Goal: Task Accomplishment & Management: Use online tool/utility

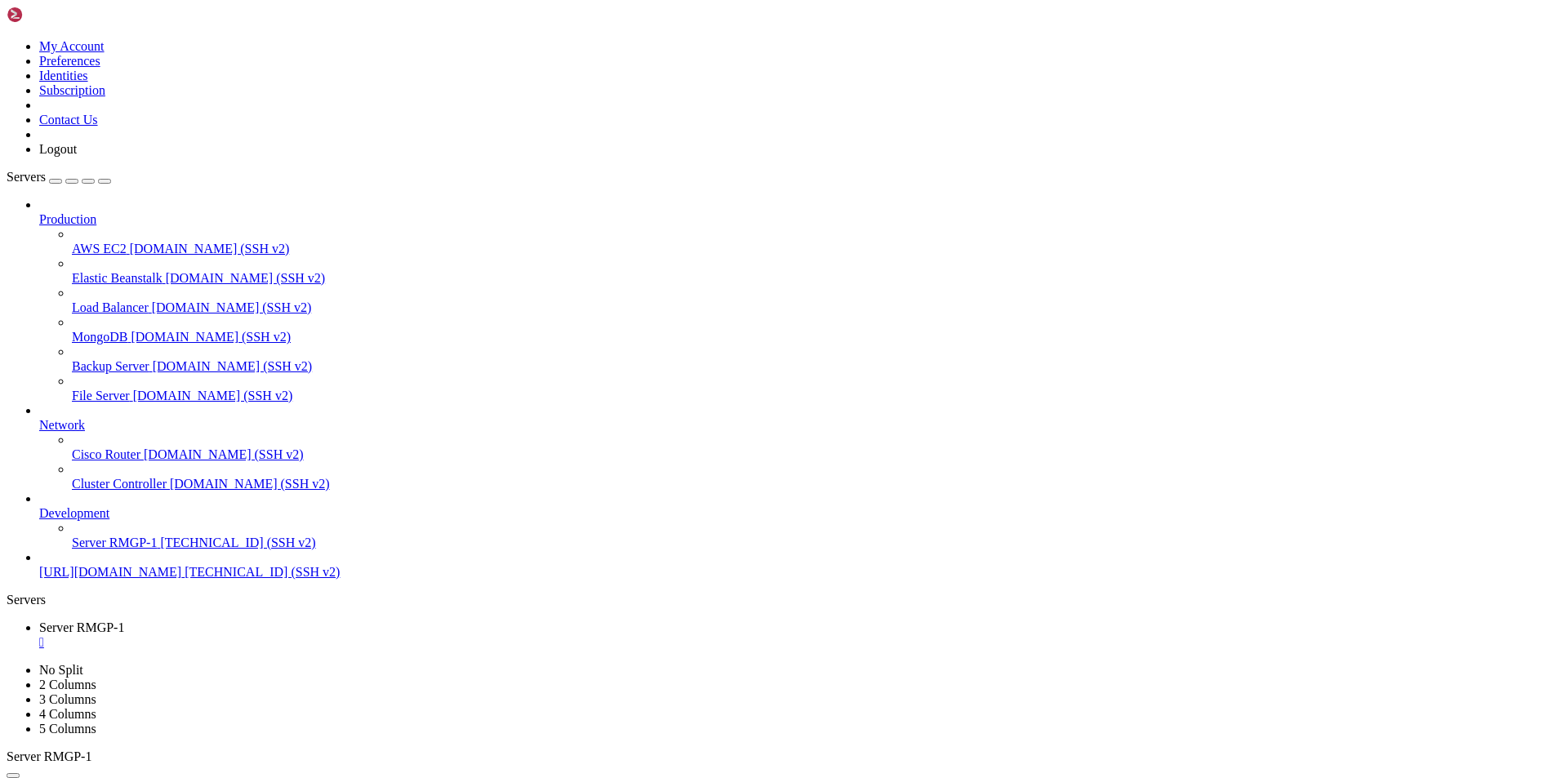
scroll to position [2832, 0]
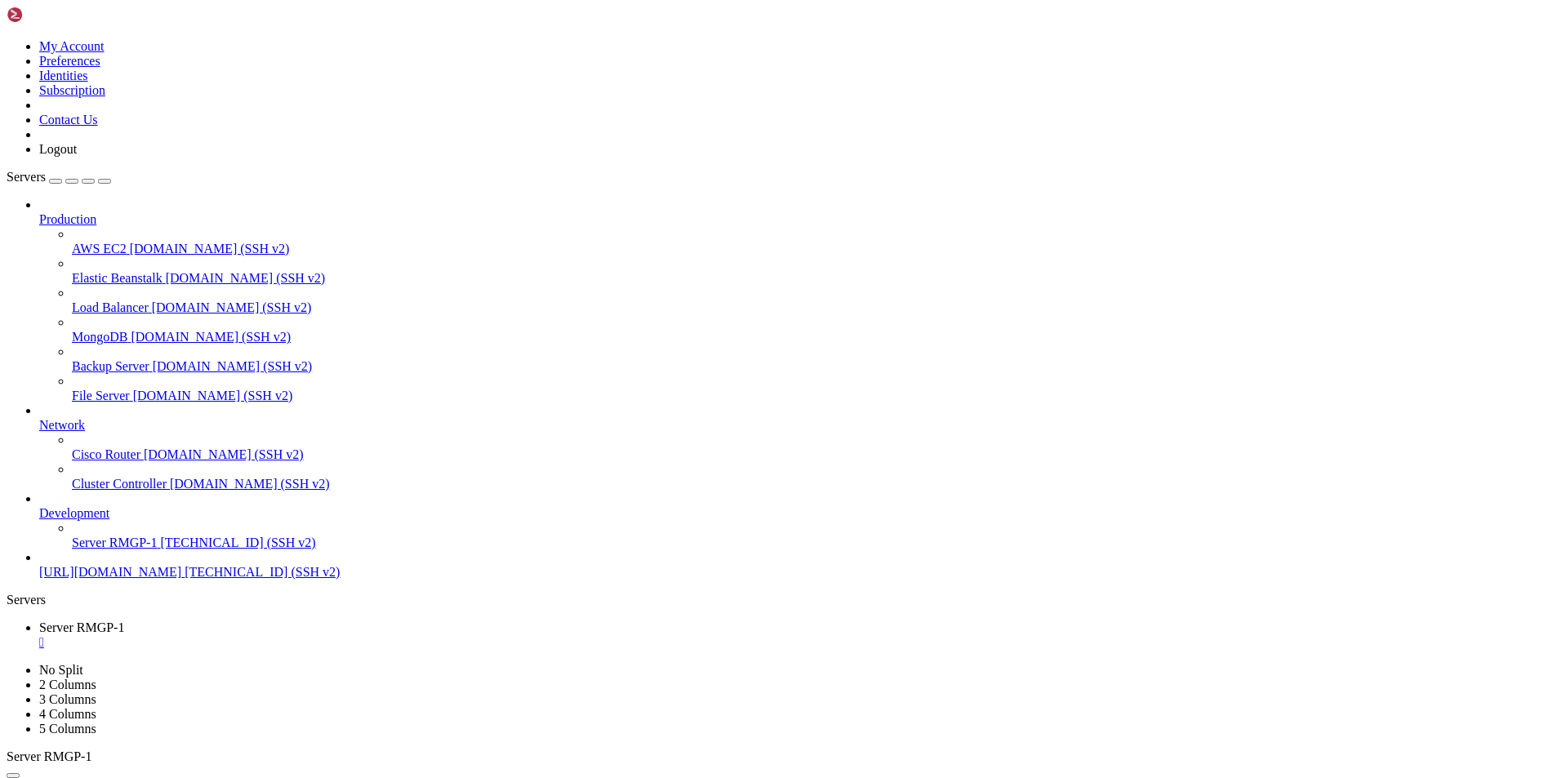
drag, startPoint x: 109, startPoint y: 1604, endPoint x: 48, endPoint y: 1605, distance: 61.0
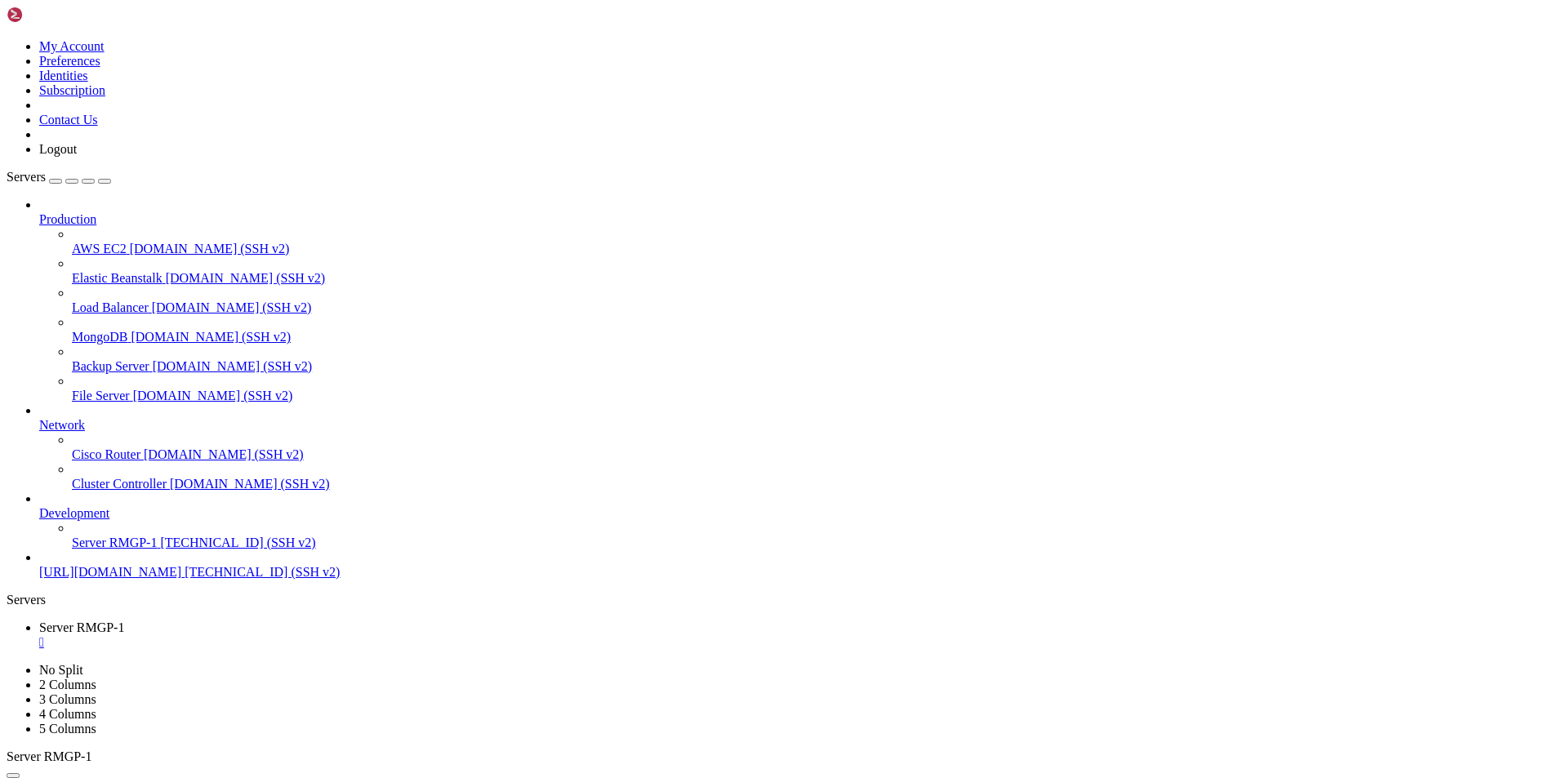
scroll to position [2901, 0]
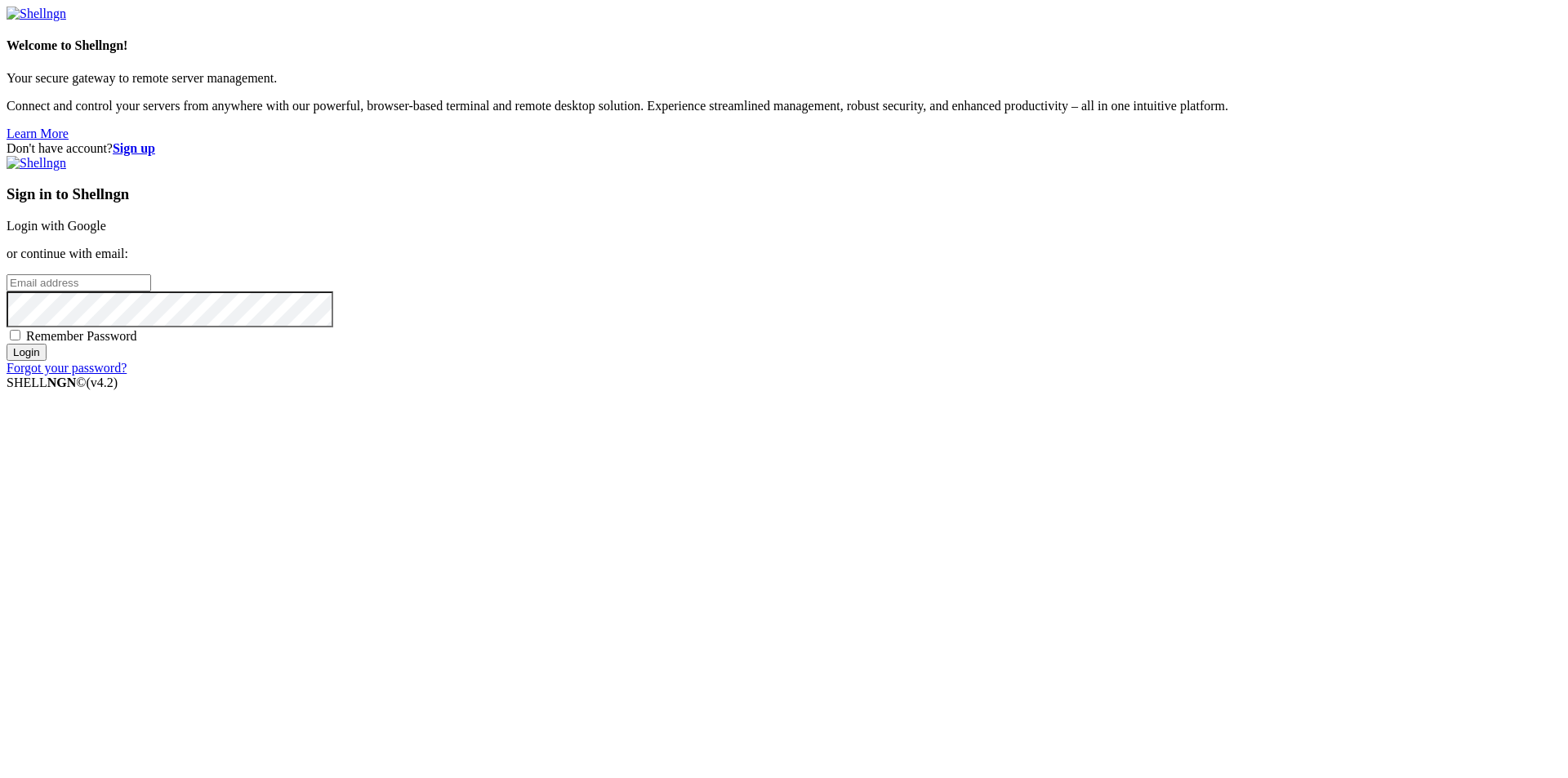
click at [106, 233] on link "Login with Google" at bounding box center [57, 226] width 99 height 14
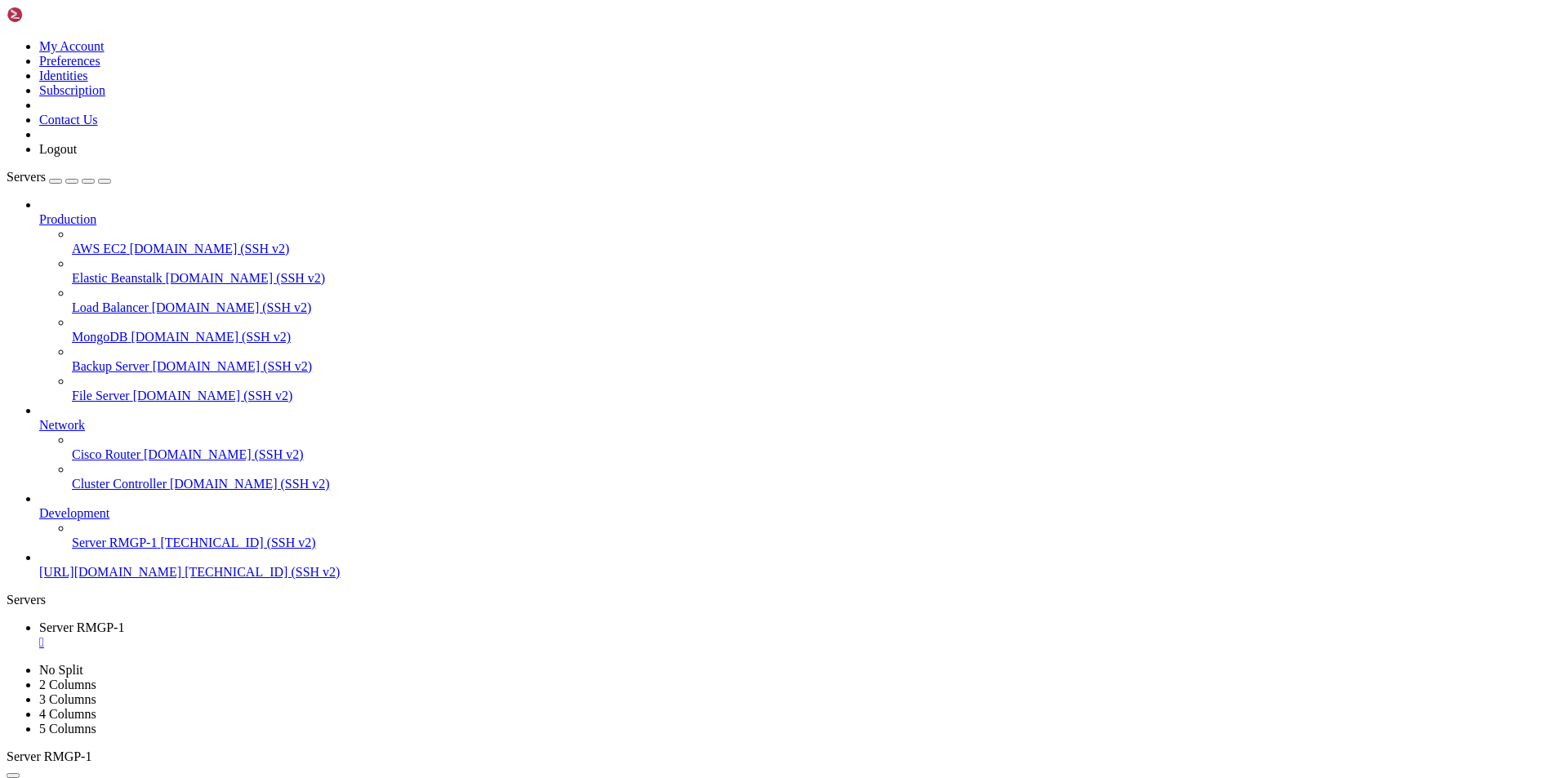
scroll to position [2957, 0]
drag, startPoint x: 194, startPoint y: 1588, endPoint x: 118, endPoint y: 1551, distance: 84.5
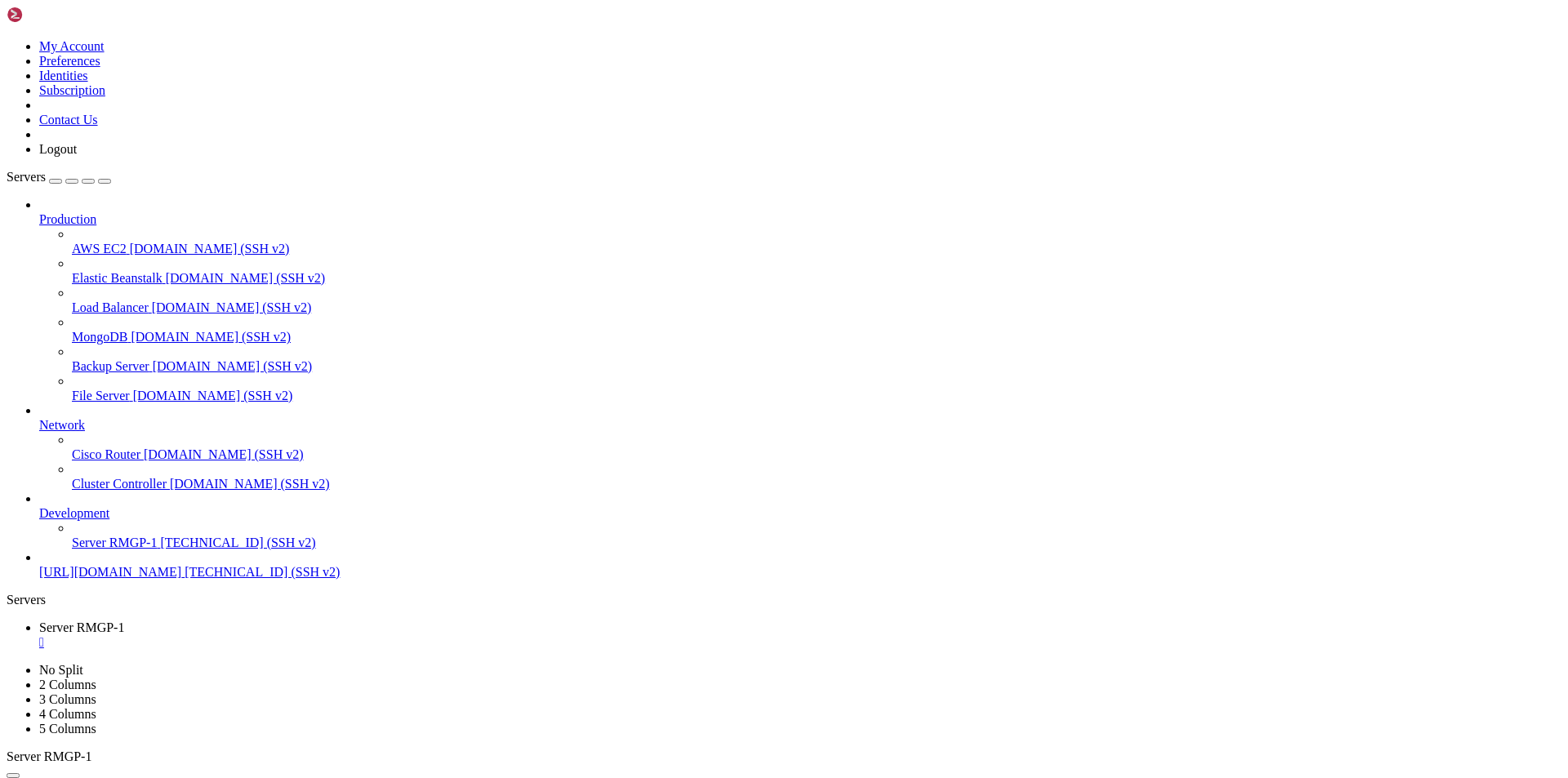
copy div "~# dig TXT whiteimage._[DOMAIN_NAME] @[DOMAIN_NAME] +short "v=DKIM1; k=rsa; p=M…"
